Goal: Information Seeking & Learning: Understand process/instructions

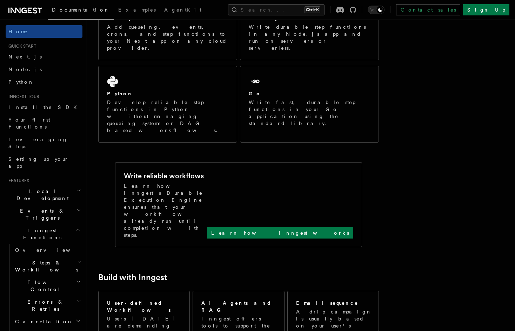
scroll to position [35, 0]
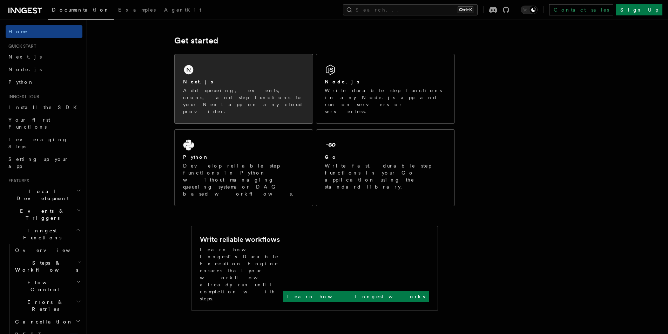
scroll to position [35, 0]
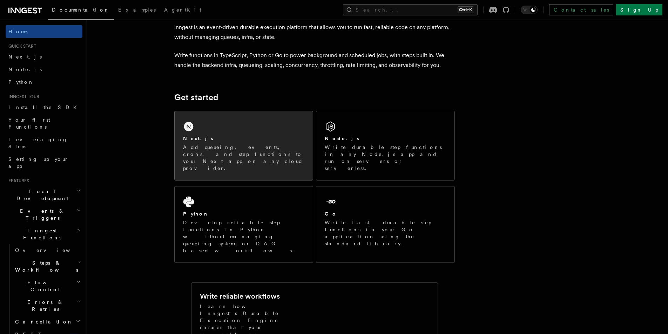
click at [224, 141] on div "Next.js" at bounding box center [243, 138] width 121 height 7
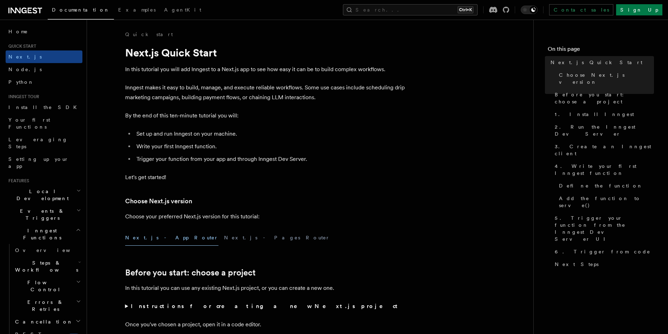
click at [154, 237] on button "Next.js - App Router" at bounding box center [171, 238] width 93 height 16
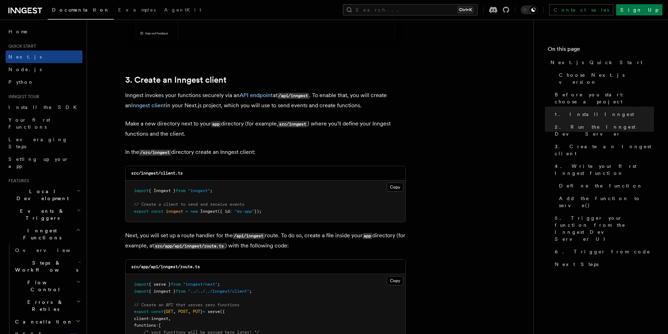
scroll to position [842, 0]
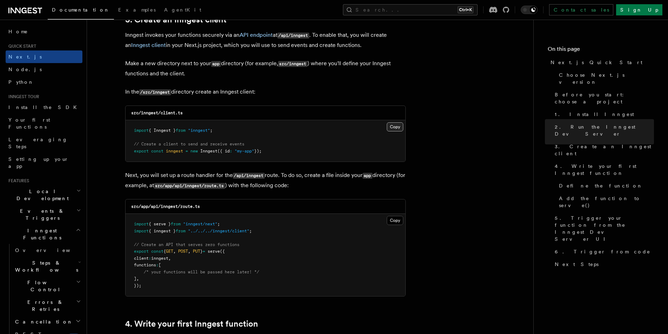
click at [394, 125] on button "Copy Copied" at bounding box center [395, 126] width 16 height 9
